Goal: Complete application form

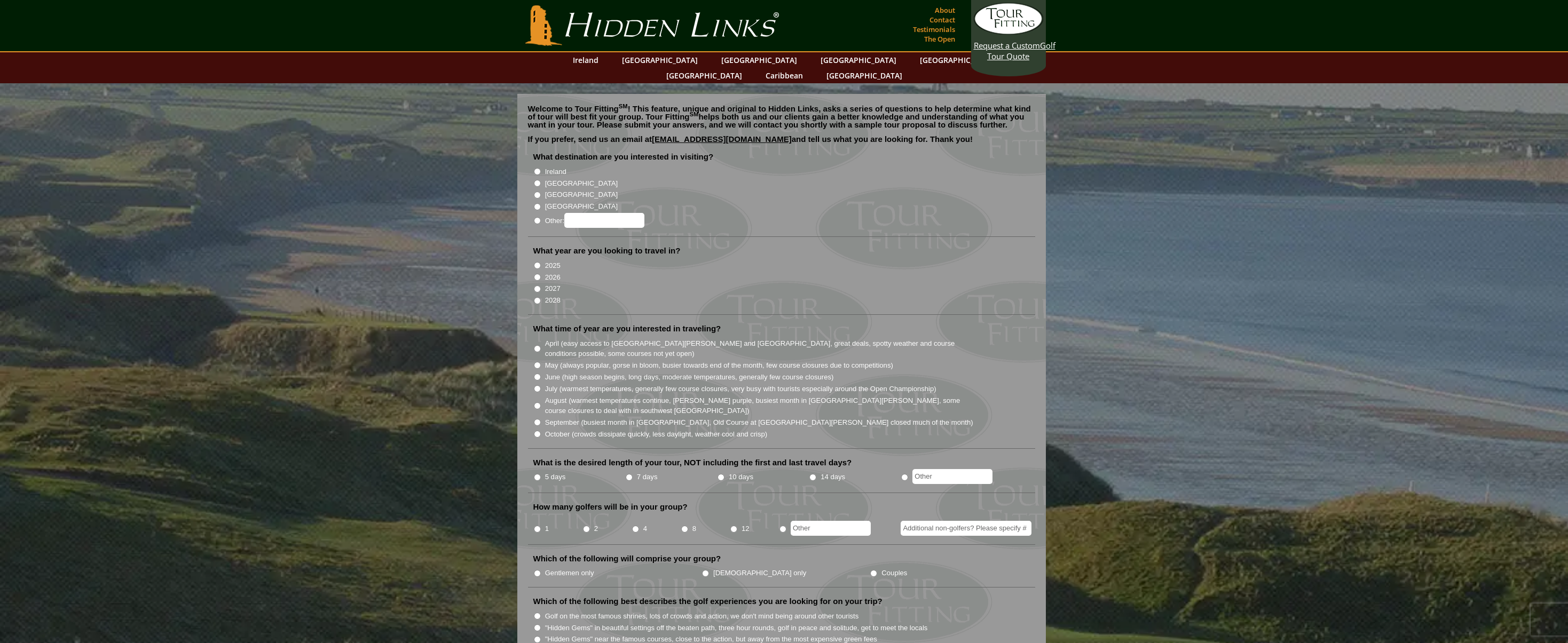
click at [564, 179] on label "[GEOGRAPHIC_DATA]" at bounding box center [581, 183] width 72 height 11
click at [541, 180] on input "[GEOGRAPHIC_DATA]" at bounding box center [537, 183] width 7 height 7
radio input "true"
click at [546, 272] on label "2026" at bounding box center [553, 277] width 15 height 11
click at [541, 274] on input "2026" at bounding box center [537, 277] width 7 height 7
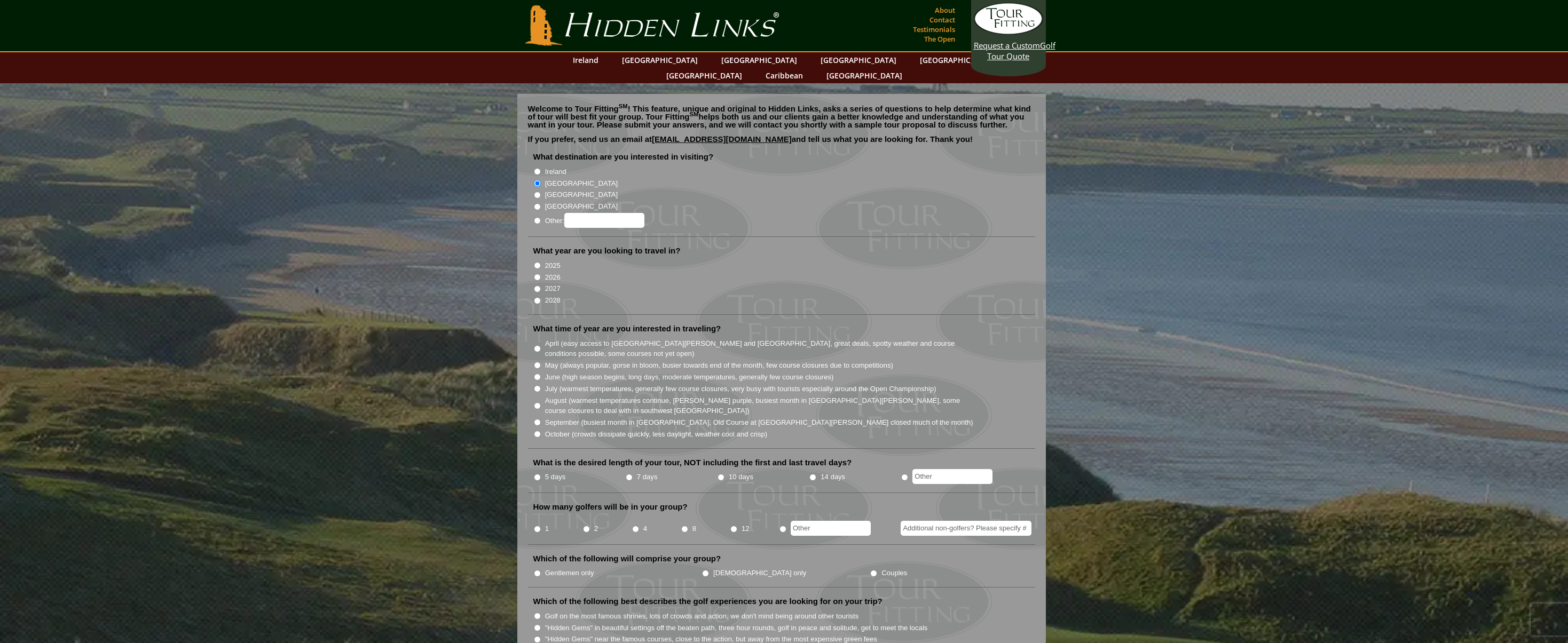
radio input "true"
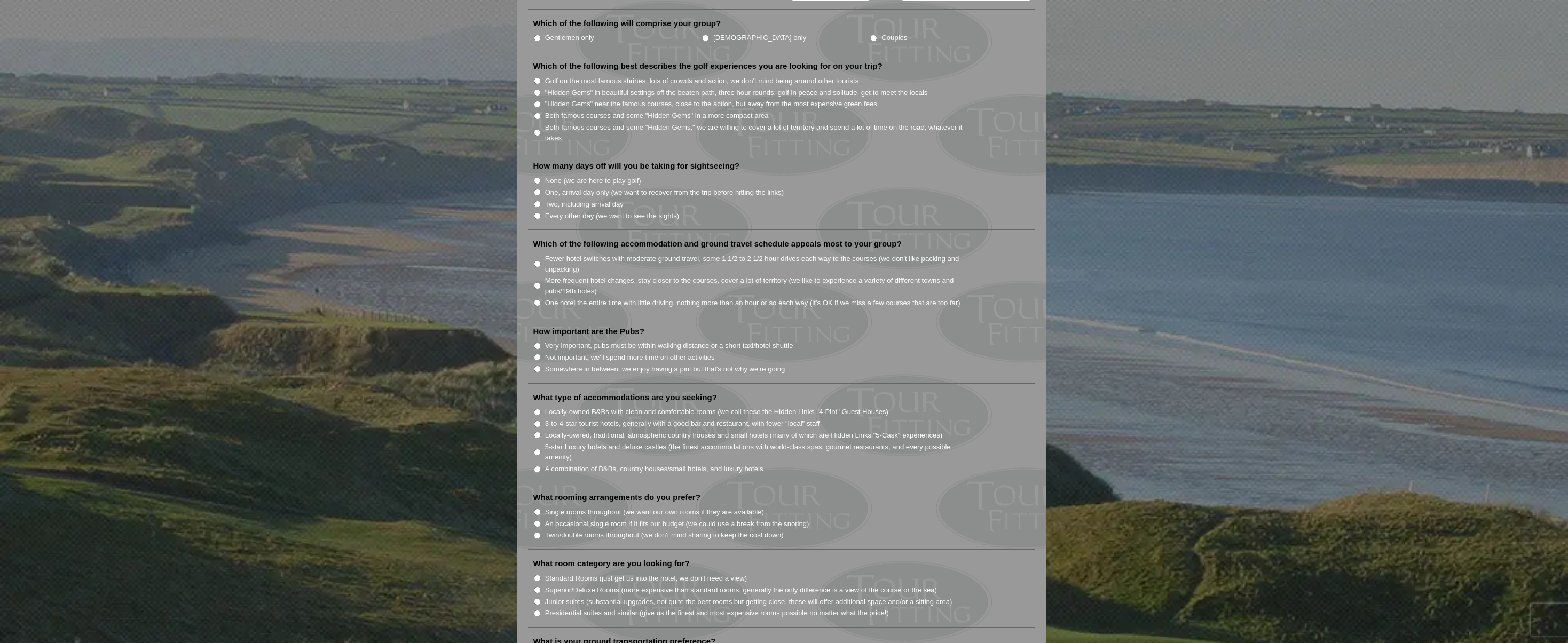
scroll to position [534, 0]
click at [578, 531] on label "Twin/double rooms throughout (we don't mind sharing to keep the cost down)" at bounding box center [664, 536] width 239 height 11
click at [541, 533] on input "Twin/double rooms throughout (we don't mind sharing to keep the cost down)" at bounding box center [537, 536] width 7 height 7
radio input "true"
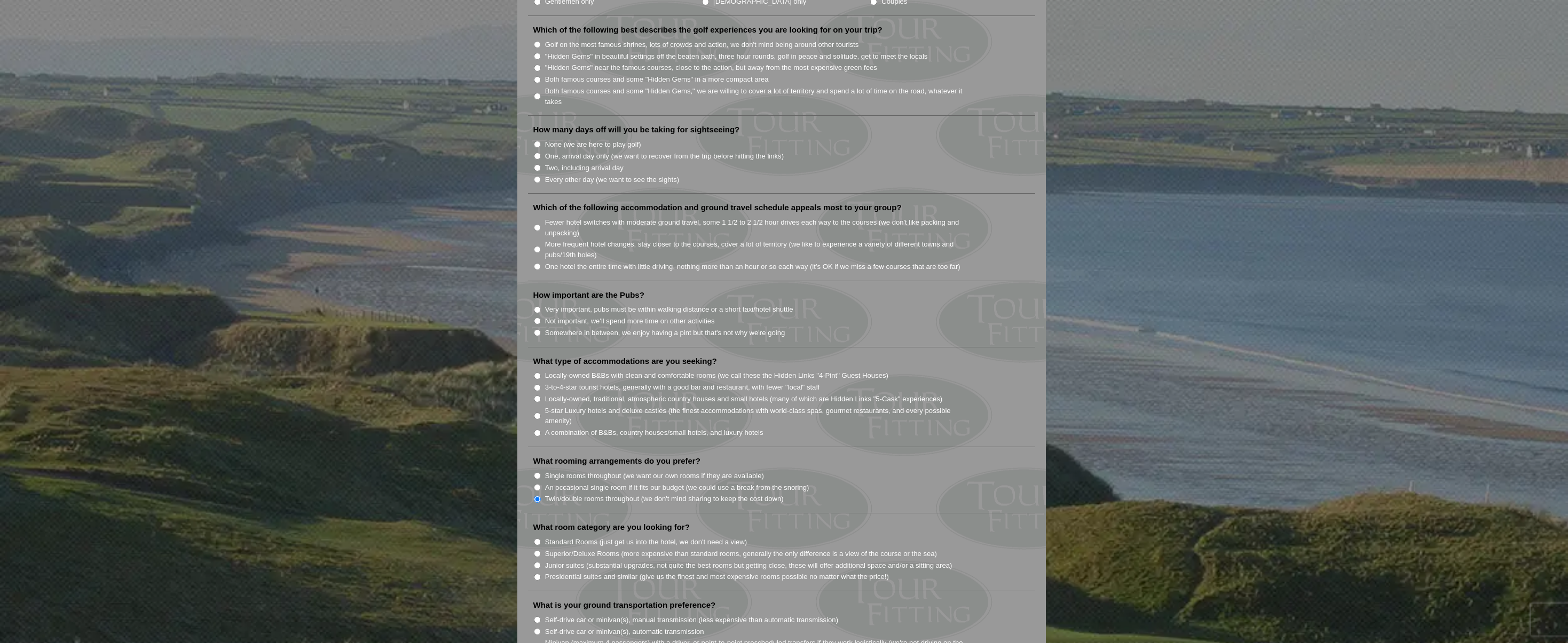
scroll to position [572, 0]
click at [605, 536] on label "Standard Rooms (just get us into the hotel, we don't need a view)" at bounding box center [646, 541] width 202 height 11
click at [541, 538] on input "Standard Rooms (just get us into the hotel, we don't need a view)" at bounding box center [537, 541] width 7 height 7
radio input "true"
click at [696, 427] on label "A combination of B&Bs, country houses/small hotels, and luxury hotels" at bounding box center [654, 432] width 218 height 11
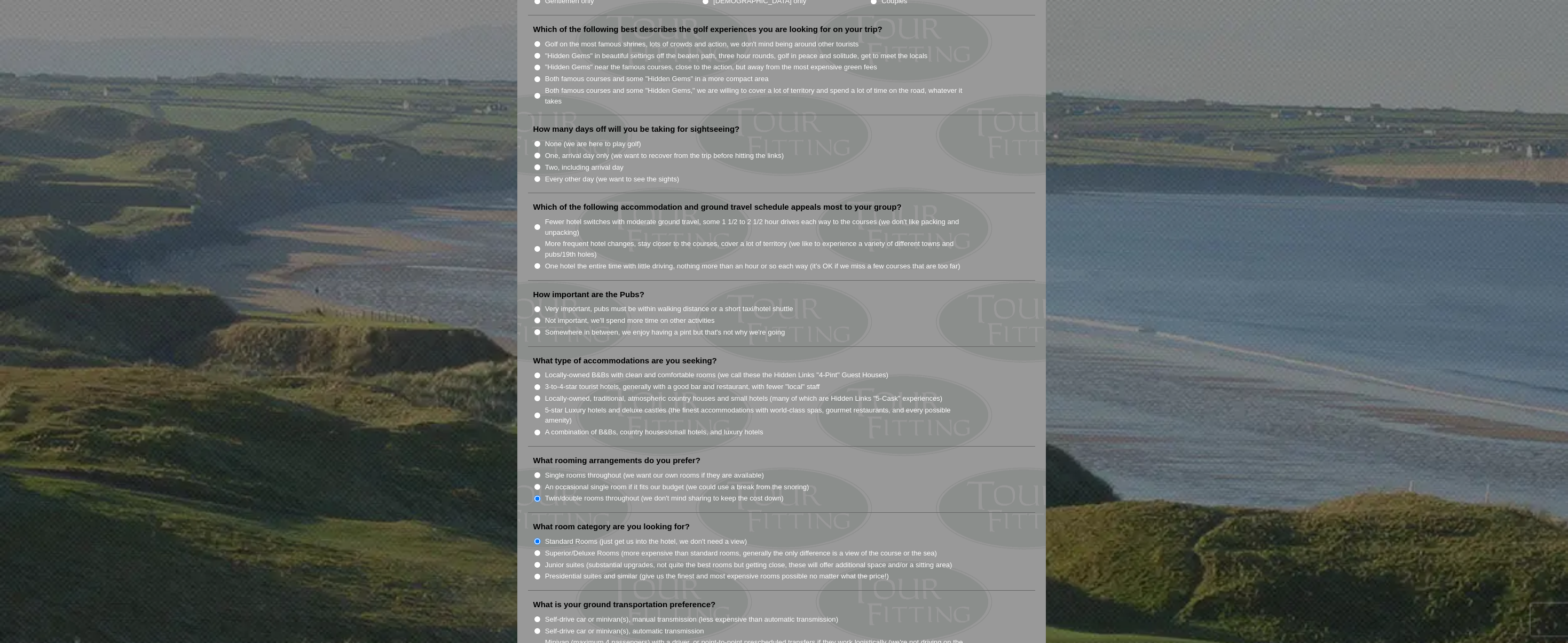
click at [541, 429] on input "A combination of B&Bs, country houses/small hotels, and luxury hotels" at bounding box center [537, 432] width 7 height 7
radio input "true"
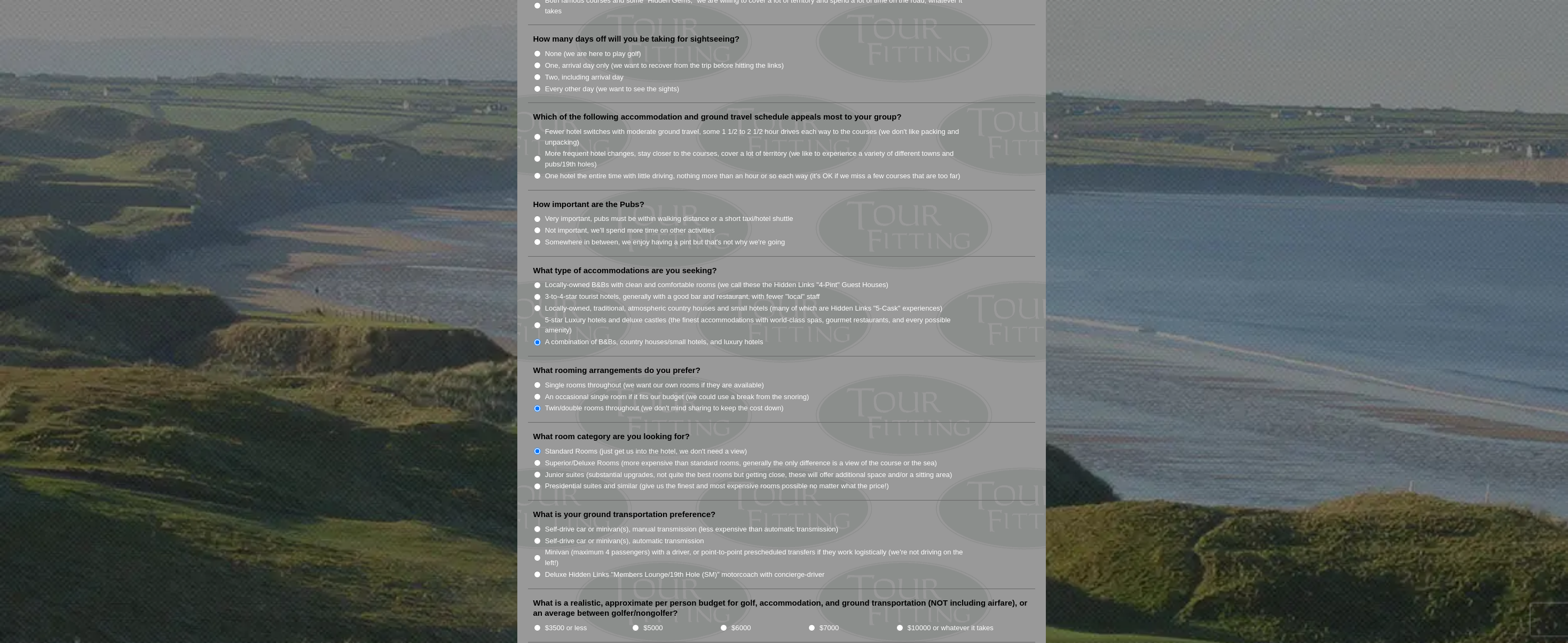
scroll to position [665, 0]
click at [572, 534] on label "Self-drive car or minivan(s), automatic transmission" at bounding box center [624, 539] width 159 height 11
click at [541, 535] on input "Self-drive car or minivan(s), automatic transmission" at bounding box center [537, 538] width 7 height 7
radio input "true"
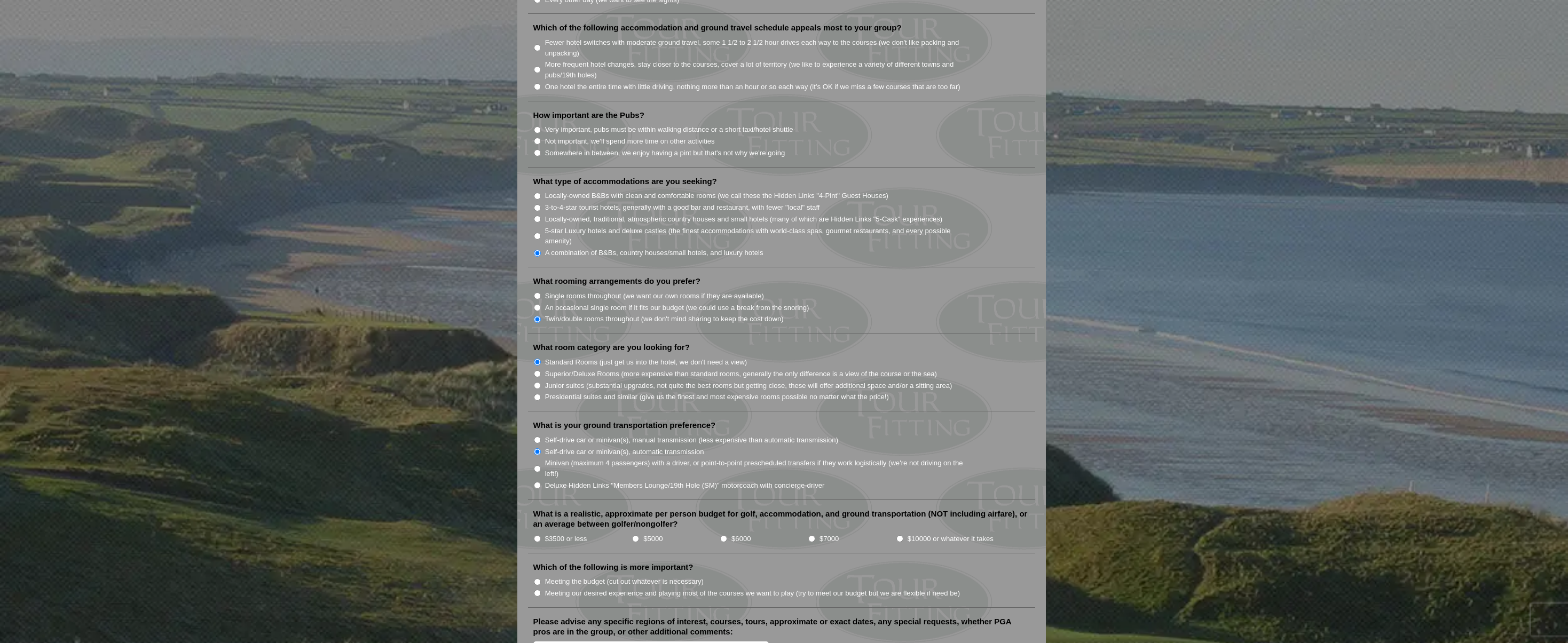
scroll to position [752, 0]
click at [568, 532] on label "$3500 or less" at bounding box center [566, 537] width 42 height 11
click at [541, 534] on input "$3500 or less" at bounding box center [537, 537] width 7 height 7
radio input "true"
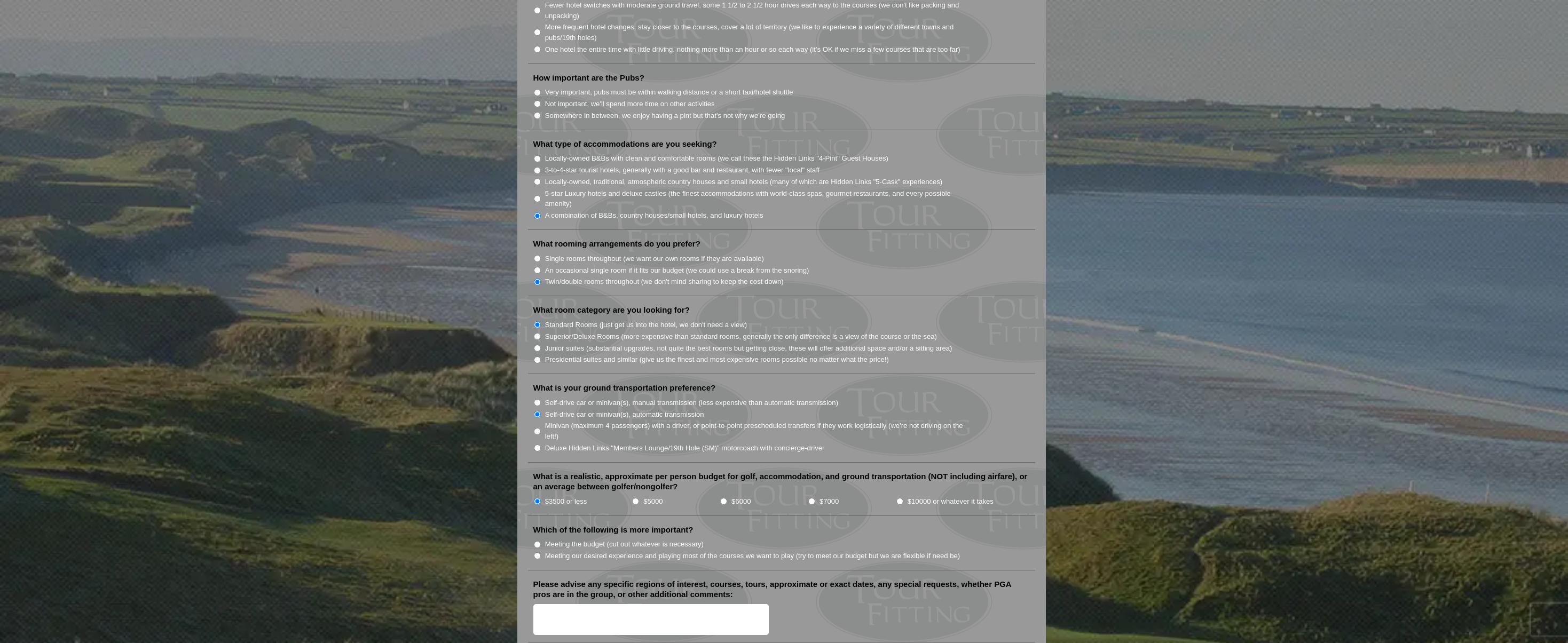
scroll to position [797, 0]
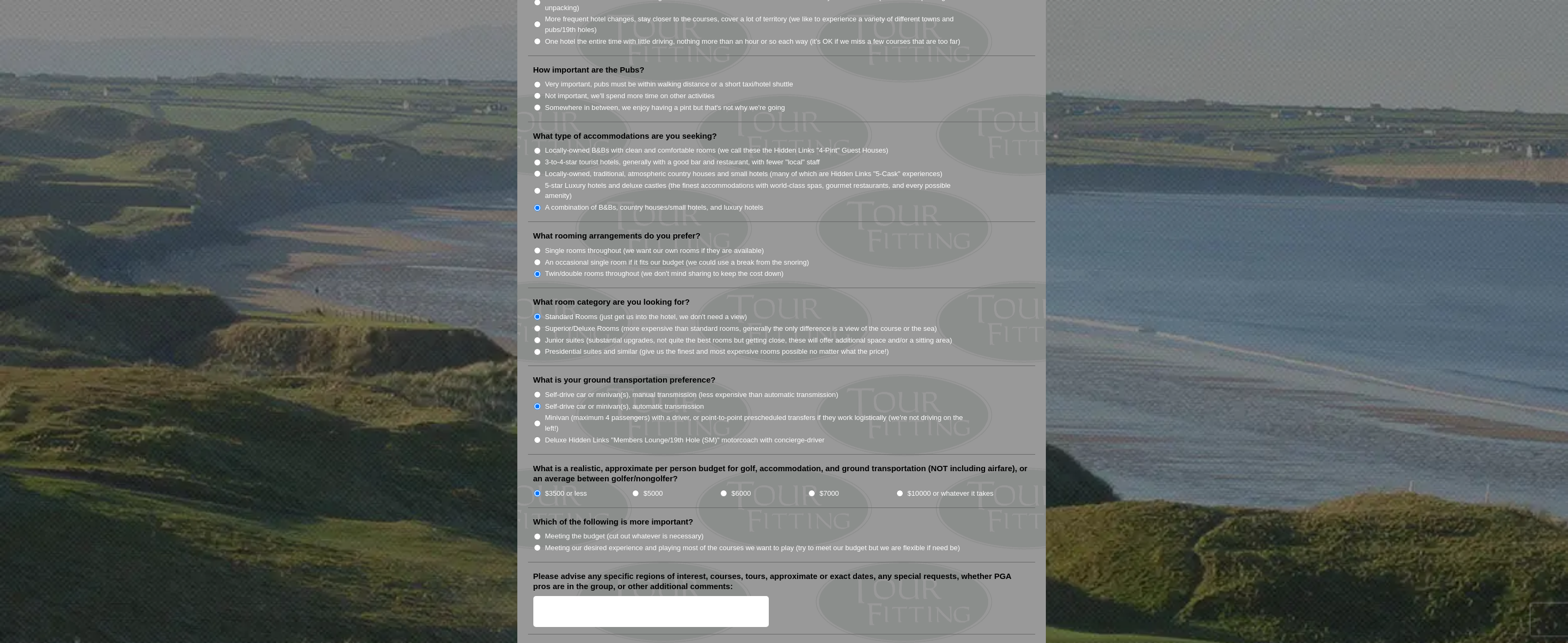
click at [574, 531] on label "Meeting the budget (cut out whatever is necessary)" at bounding box center [624, 536] width 159 height 11
click at [541, 533] on input "Meeting the budget (cut out whatever is necessary)" at bounding box center [537, 536] width 7 height 7
radio input "true"
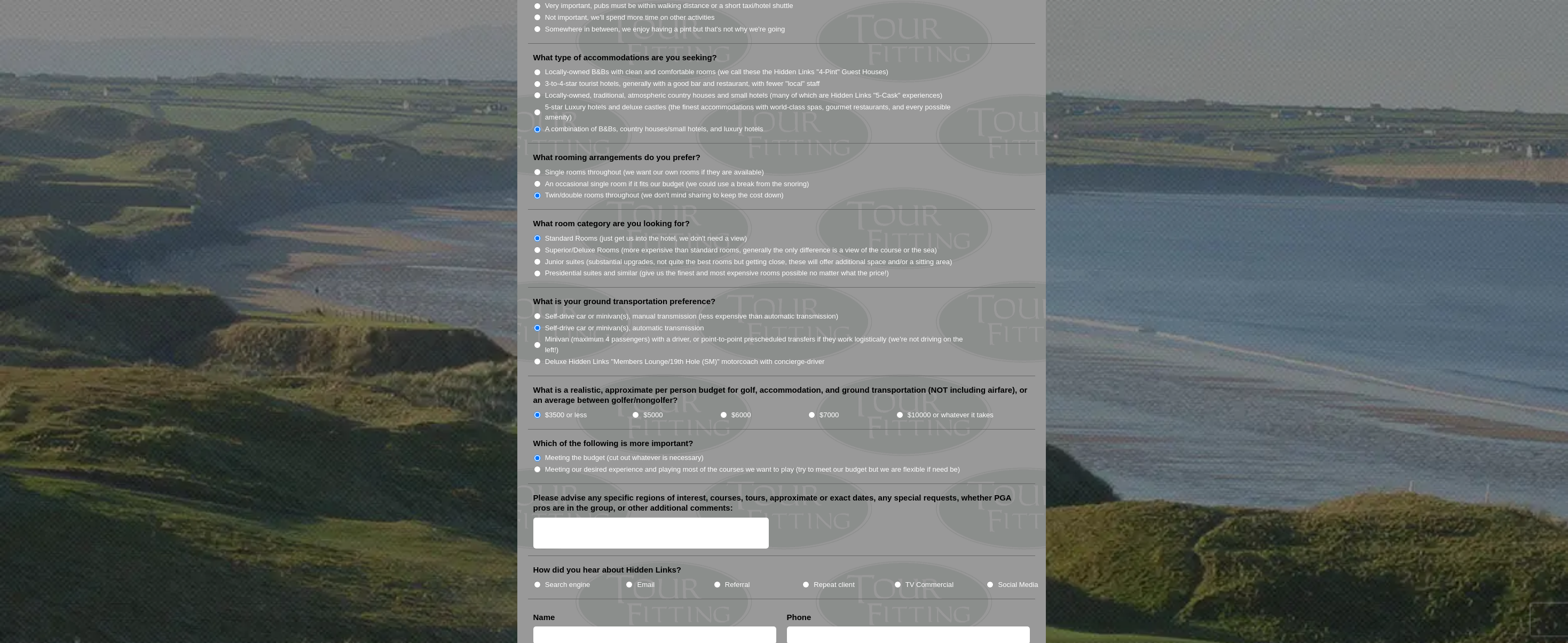
scroll to position [880, 0]
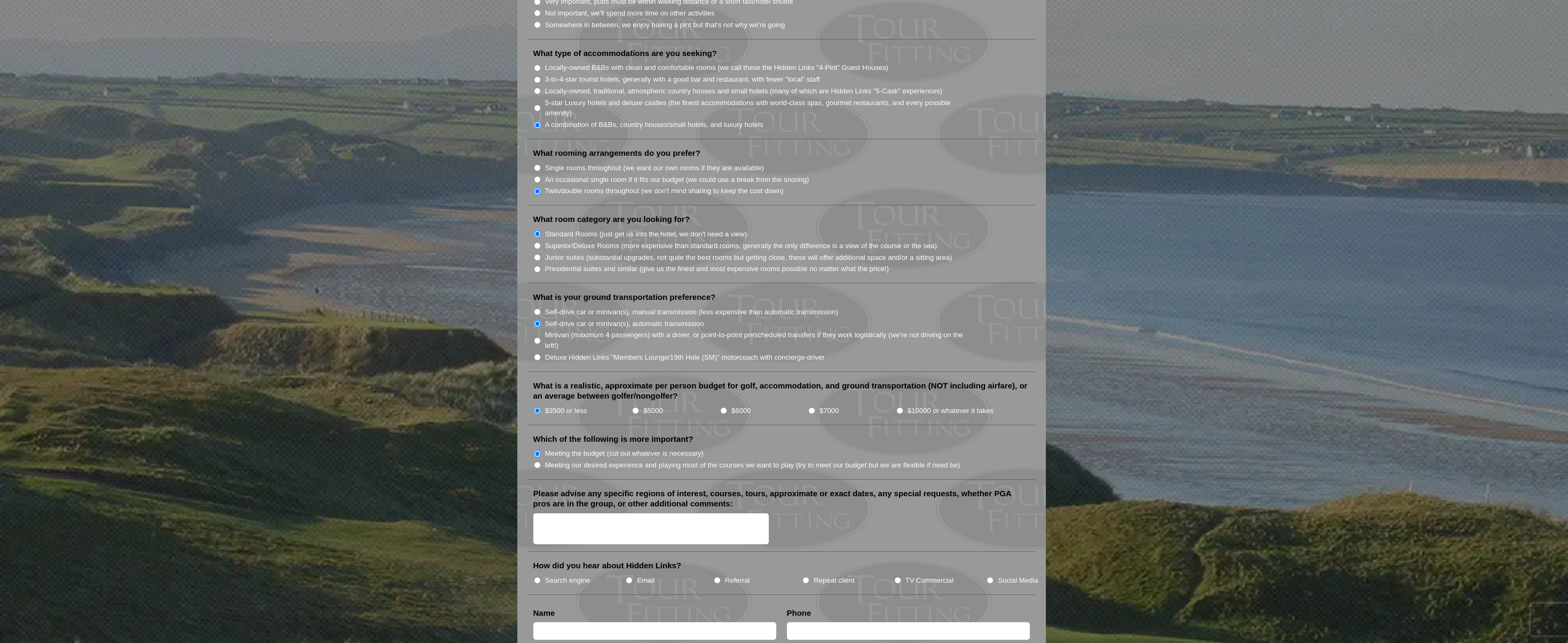
click at [570, 575] on label "Search engine" at bounding box center [567, 580] width 45 height 11
click at [541, 577] on input "Search engine" at bounding box center [537, 580] width 7 height 7
radio input "true"
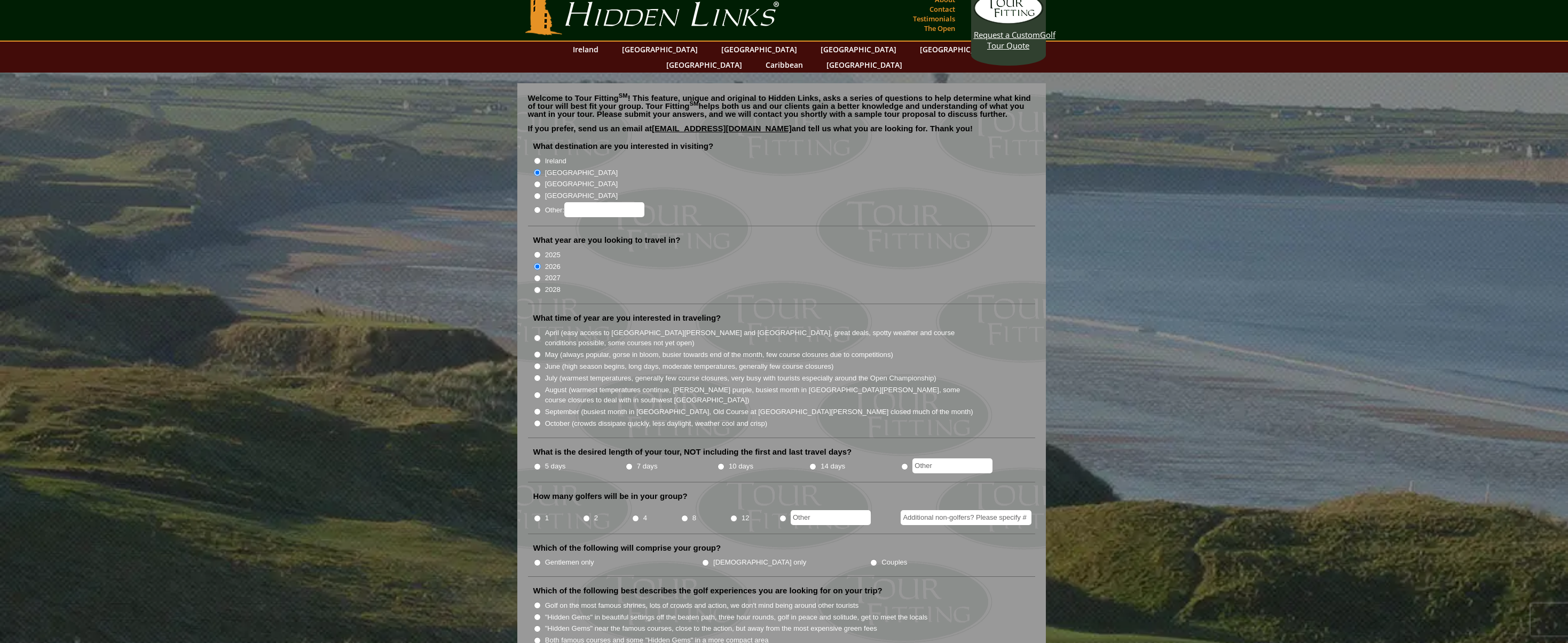
scroll to position [0, 0]
